Goal: Navigation & Orientation: Understand site structure

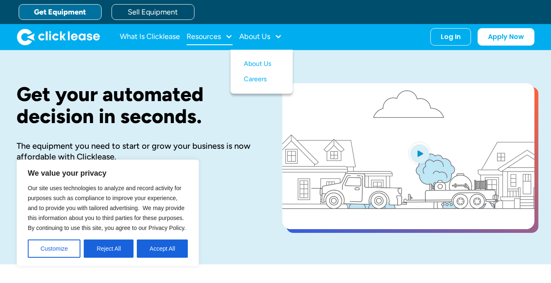
click at [210, 36] on div "Resources" at bounding box center [203, 36] width 34 height 0
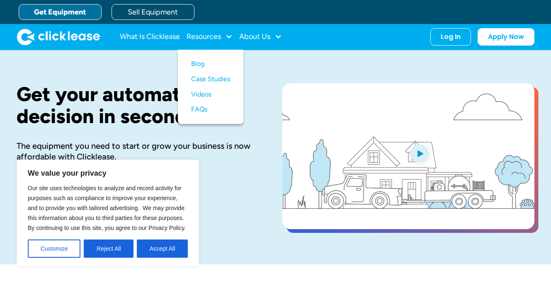
click at [57, 35] on img "home" at bounding box center [58, 37] width 83 height 17
